Goal: Task Accomplishment & Management: Use online tool/utility

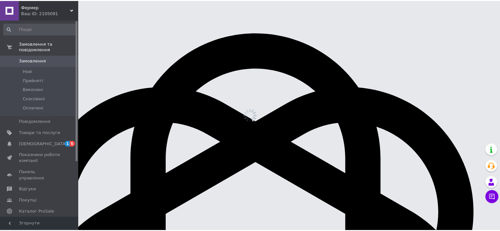
scroll to position [167, 0]
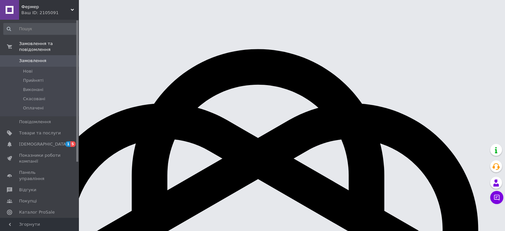
click at [73, 10] on use at bounding box center [72, 10] width 3 height 2
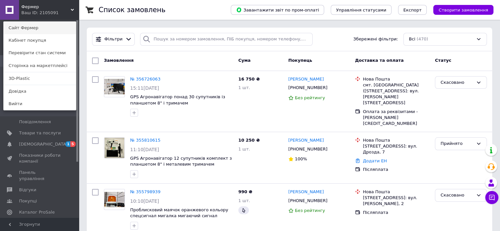
click at [30, 26] on link "Сайт Фермер" at bounding box center [40, 28] width 72 height 12
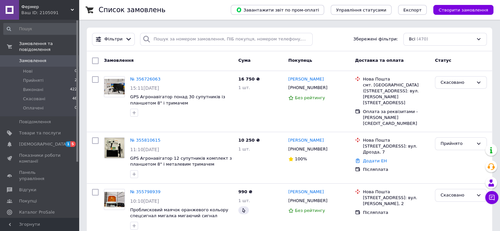
click at [33, 4] on span "Фермер" at bounding box center [45, 7] width 49 height 6
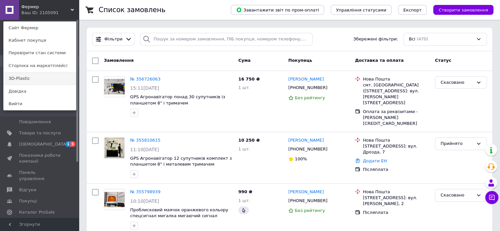
click at [20, 77] on link "3D-Plastic" at bounding box center [40, 78] width 72 height 12
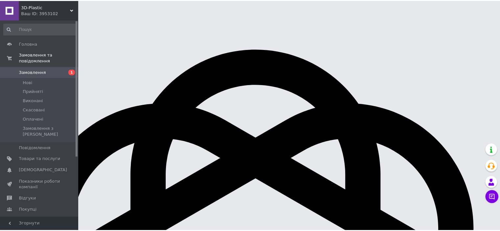
scroll to position [167, 0]
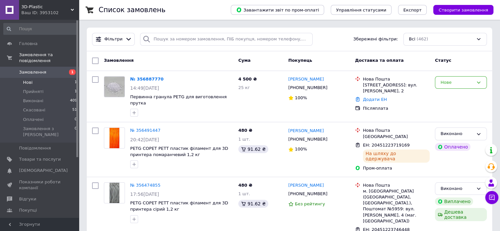
click at [59, 79] on li "Нові 1" at bounding box center [40, 82] width 81 height 9
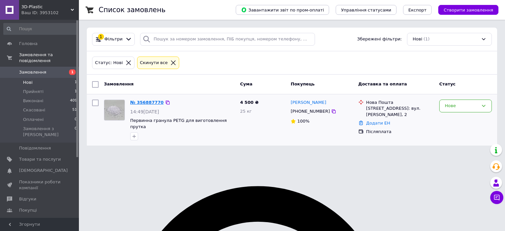
click at [151, 102] on link "№ 356887770" at bounding box center [147, 102] width 34 height 5
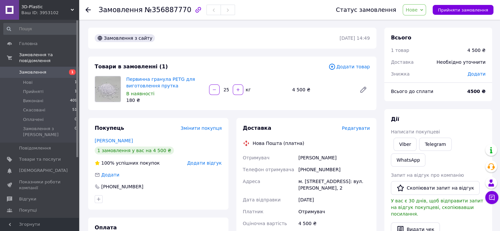
click at [417, 11] on span "Нове" at bounding box center [412, 9] width 12 height 5
click at [419, 21] on li "Прийнято" at bounding box center [418, 23] width 30 height 10
click at [48, 78] on li "Нові 1" at bounding box center [40, 82] width 81 height 9
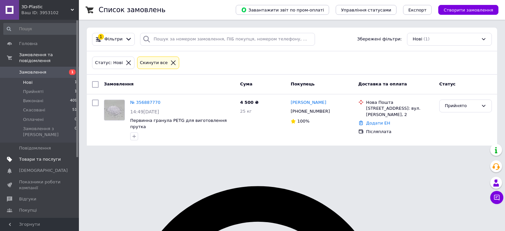
click at [54, 156] on span "Товари та послуги" at bounding box center [40, 159] width 42 height 6
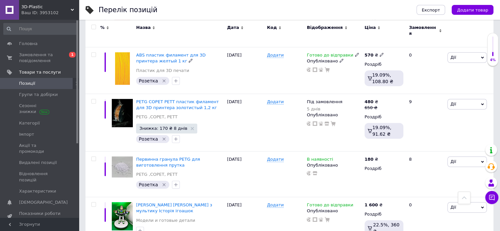
scroll to position [263, 0]
click at [455, 102] on span "Дії" at bounding box center [453, 104] width 6 height 5
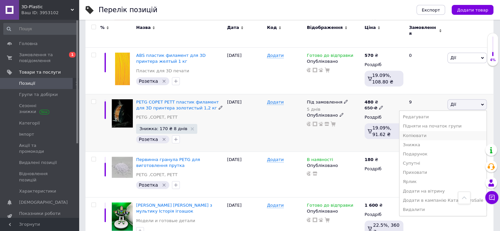
click at [455, 131] on li "Копіювати" at bounding box center [442, 135] width 87 height 9
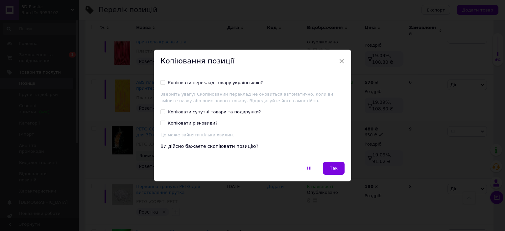
click at [162, 83] on input "Копіювати переклад товару українською?" at bounding box center [162, 82] width 4 height 4
checkbox input "true"
click at [162, 111] on input "Копіювати супутні товари та подарунки?" at bounding box center [162, 111] width 4 height 4
checkbox input "true"
click at [163, 122] on input "Копіювати різновиди?" at bounding box center [162, 123] width 4 height 4
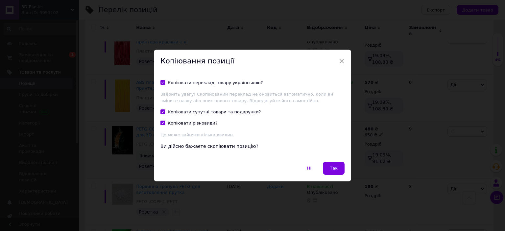
checkbox input "true"
click at [329, 168] on button "Так" at bounding box center [334, 168] width 22 height 13
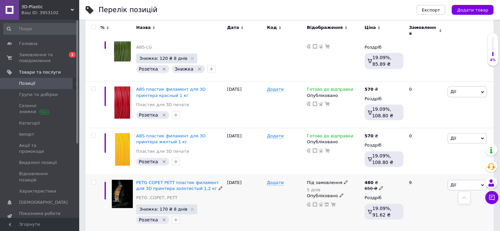
scroll to position [137, 0]
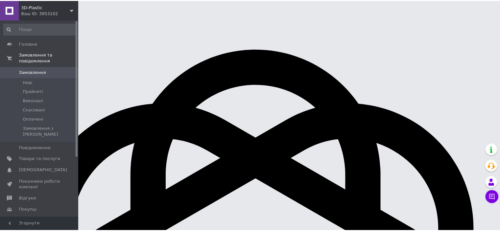
scroll to position [167, 0]
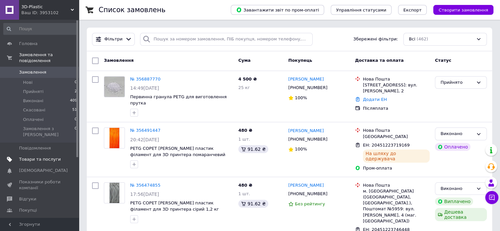
click at [53, 156] on span "Товари та послуги" at bounding box center [40, 159] width 42 height 6
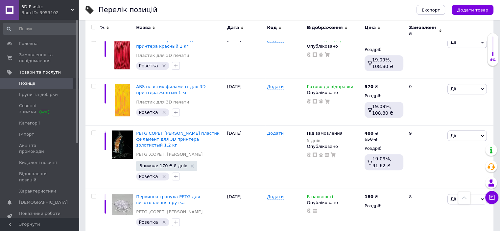
scroll to position [296, 0]
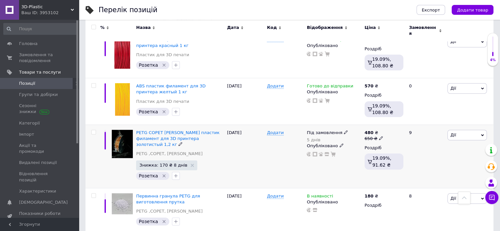
click at [480, 130] on span "Дії" at bounding box center [466, 135] width 39 height 11
click at [436, 161] on li "Копіювати" at bounding box center [442, 165] width 87 height 9
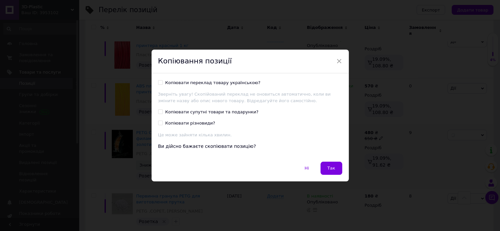
scroll to position [269, 0]
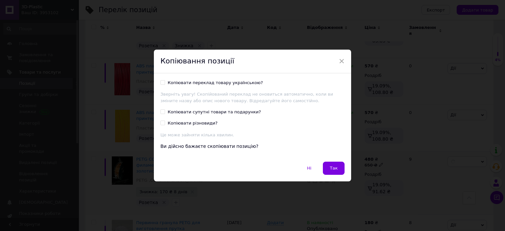
click at [161, 80] on input "Копіювати переклад товару українською?" at bounding box center [162, 82] width 4 height 4
checkbox input "true"
drag, startPoint x: 162, startPoint y: 111, endPoint x: 164, endPoint y: 119, distance: 8.5
click at [162, 111] on input "Копіювати супутні товари та подарунки?" at bounding box center [162, 111] width 4 height 4
checkbox input "true"
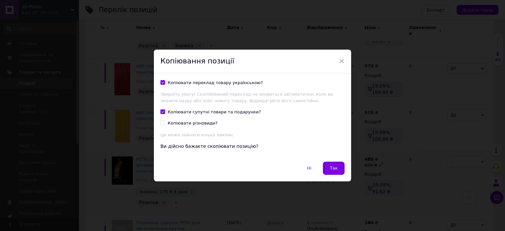
click at [162, 125] on input "Копіювати різновиди?" at bounding box center [162, 123] width 4 height 4
checkbox input "true"
click at [332, 166] on span "Так" at bounding box center [334, 168] width 8 height 5
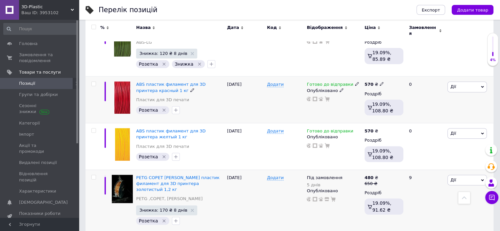
scroll to position [203, 0]
